Goal: Use online tool/utility: Utilize a website feature to perform a specific function

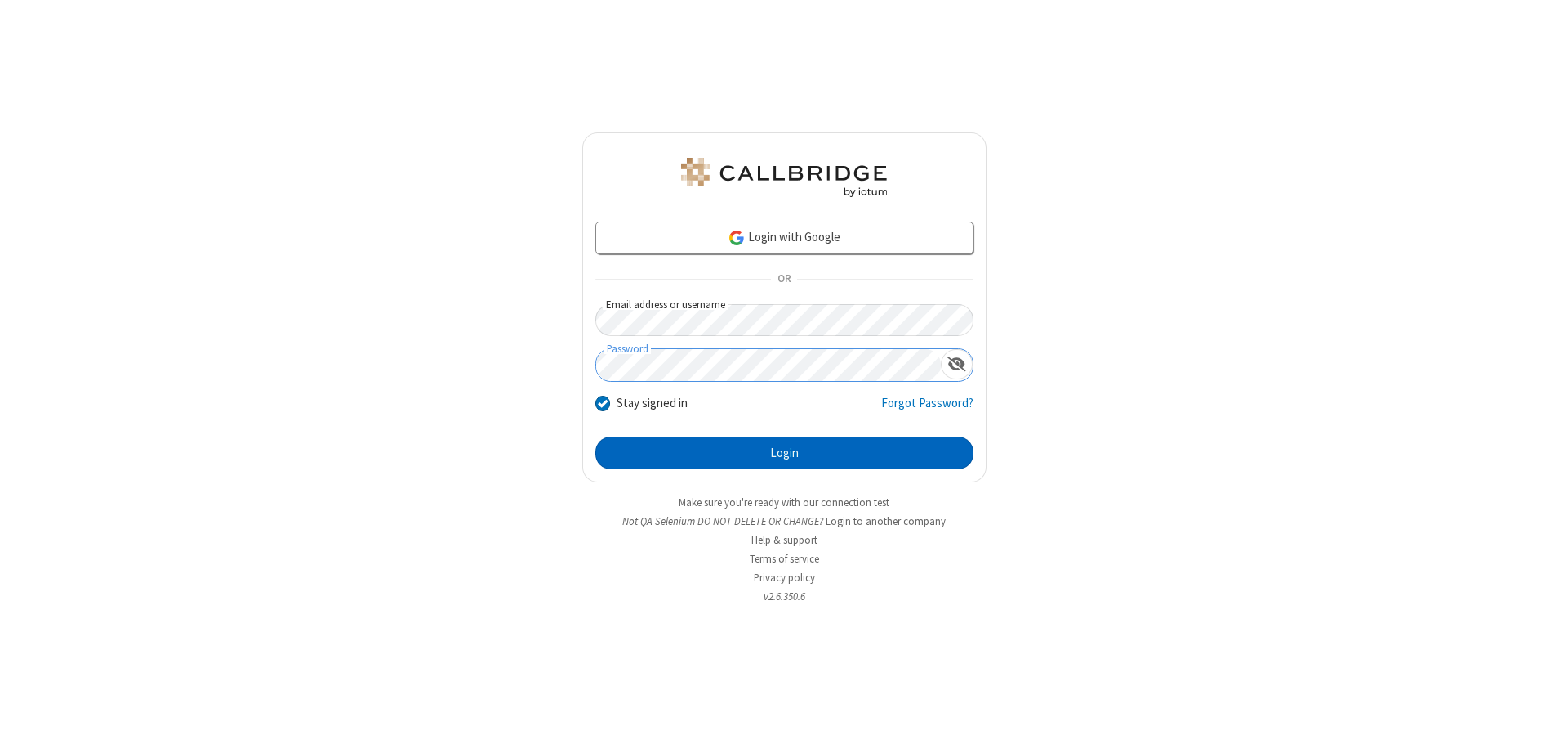
click at [784, 453] on button "Login" at bounding box center [784, 453] width 378 height 33
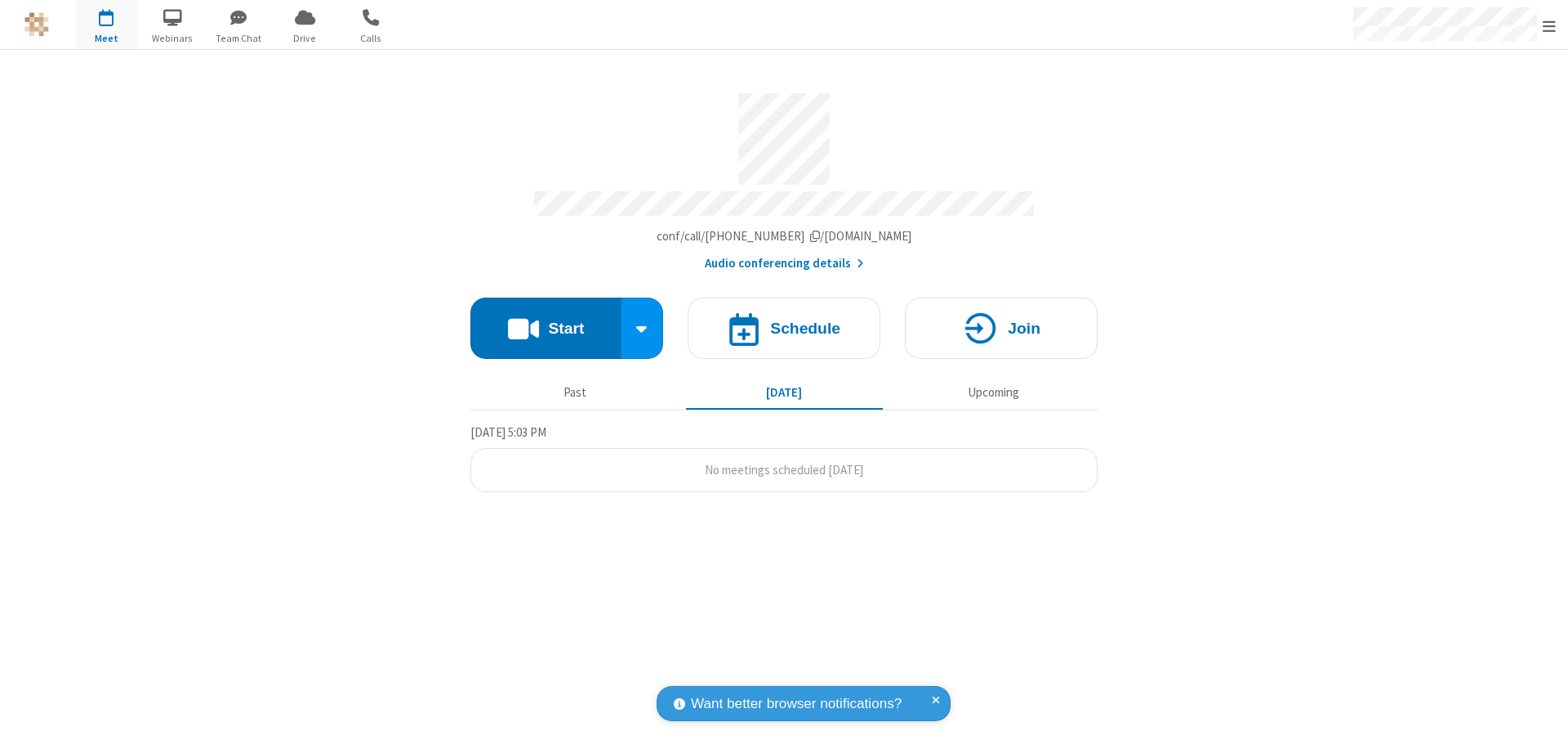
click at [545, 320] on button "Start" at bounding box center [545, 327] width 151 height 61
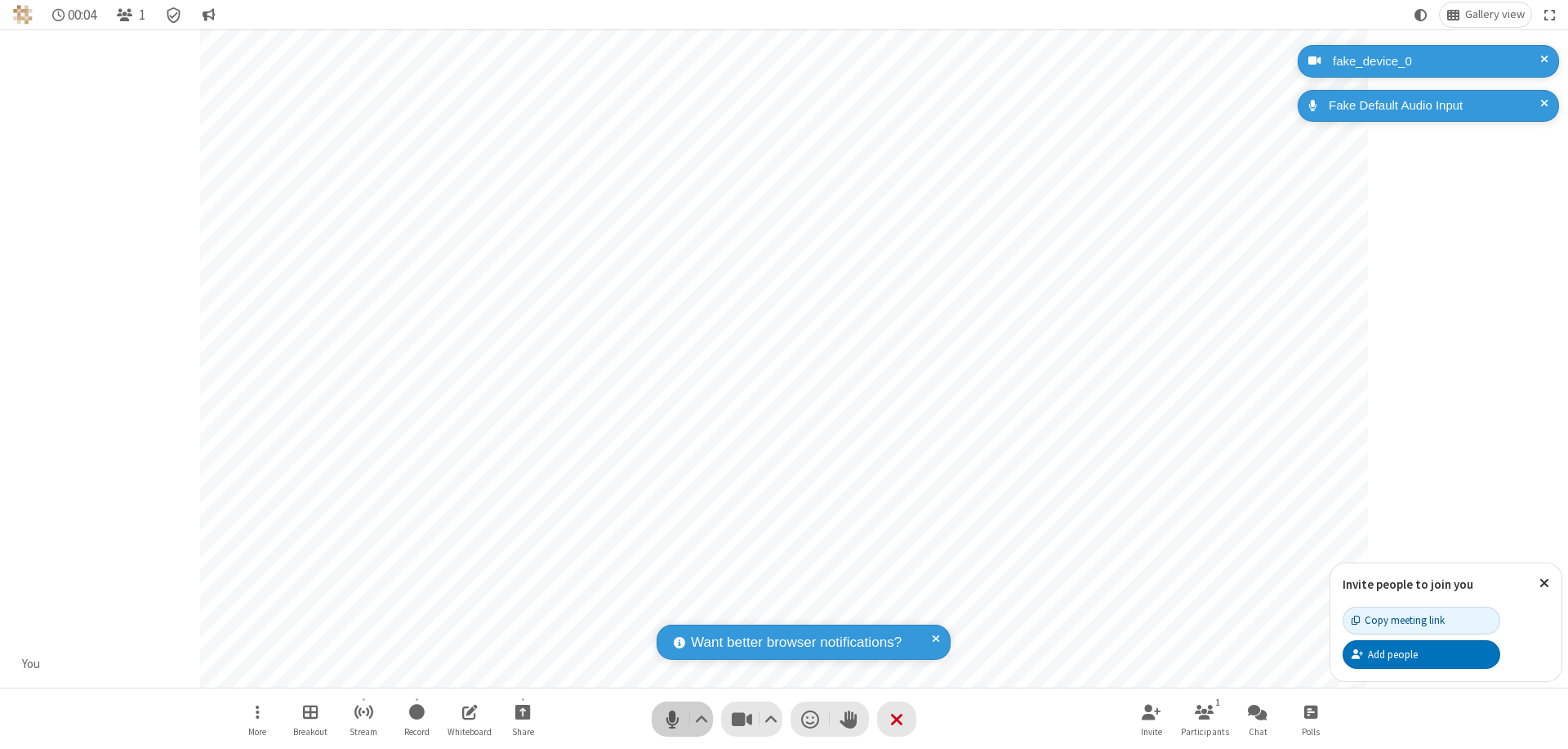
click at [672, 719] on span "Mute (⌘+Shift+A)" at bounding box center [672, 719] width 25 height 24
click at [672, 719] on span "Unmute (⌘+Shift+A)" at bounding box center [672, 719] width 25 height 24
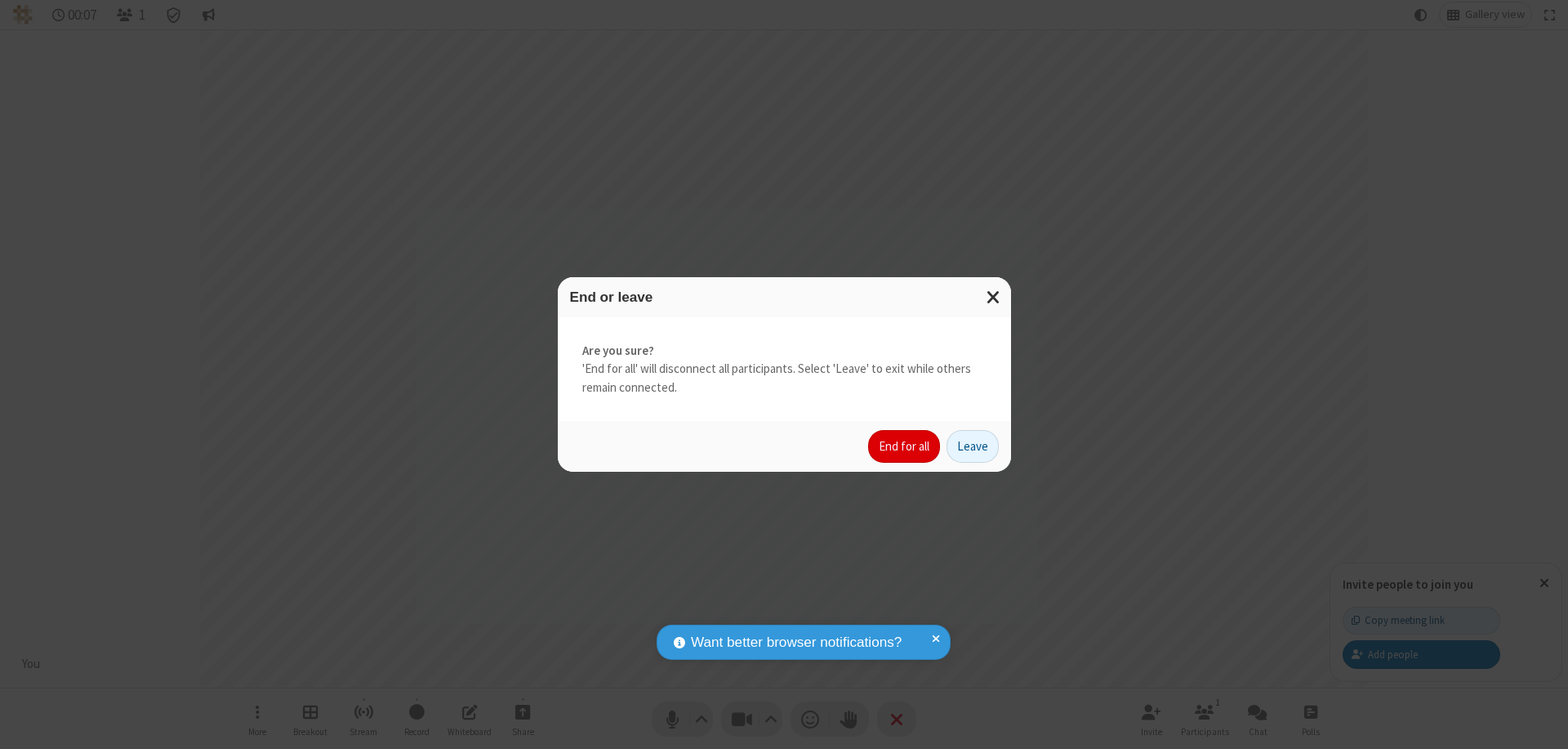
click at [905, 446] on button "End for all" at bounding box center [904, 445] width 72 height 33
